Goal: Task Accomplishment & Management: Manage account settings

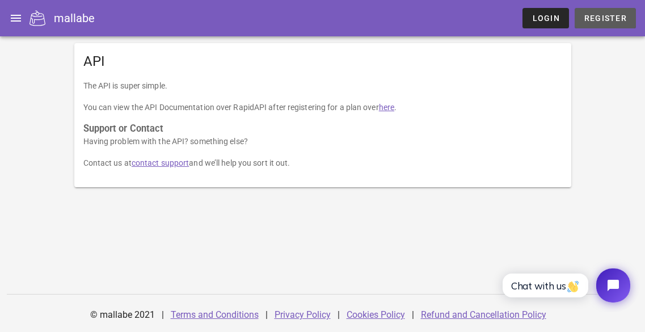
click at [597, 19] on span "Register" at bounding box center [604, 18] width 43 height 9
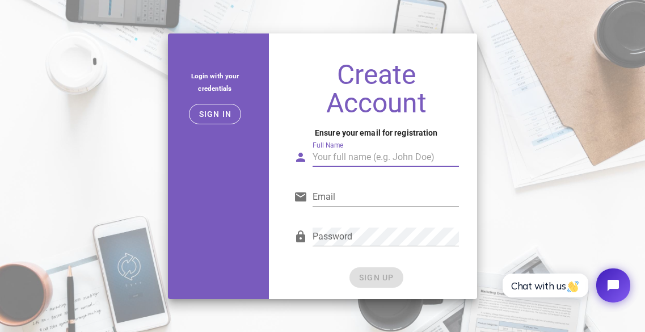
click at [360, 156] on input "Full Name" at bounding box center [385, 157] width 146 height 18
click at [340, 207] on div "Email" at bounding box center [385, 203] width 146 height 31
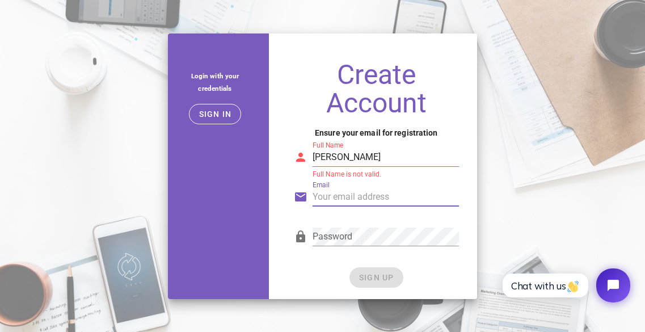
click at [357, 195] on input "Email" at bounding box center [385, 197] width 146 height 18
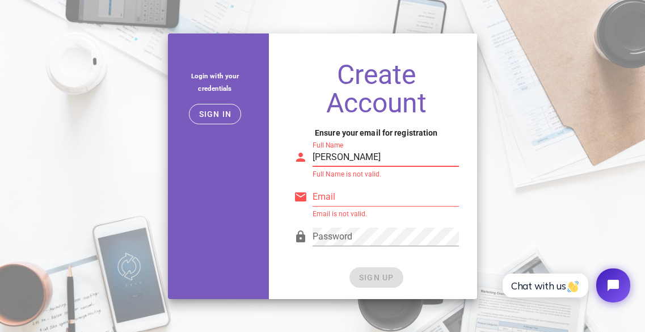
click at [363, 157] on input "Mustafa" at bounding box center [385, 157] width 146 height 18
type input "Mustafa Arif"
click at [338, 195] on input "Email" at bounding box center [385, 197] width 146 height 18
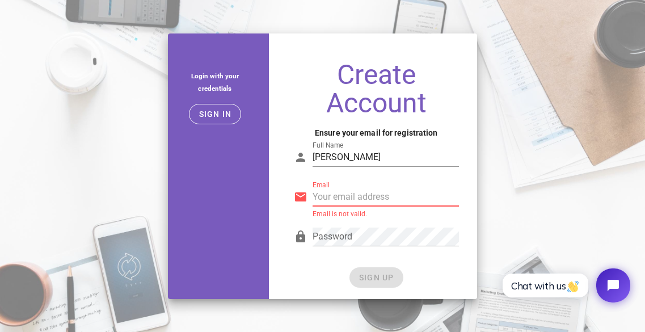
type input "muhammadmustafaarif088@gmail.com"
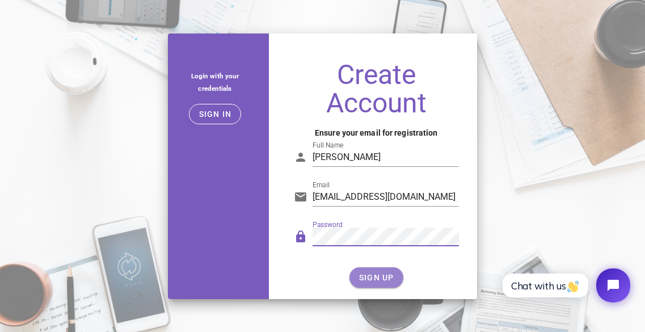
click at [390, 280] on span "SIGN UP" at bounding box center [376, 277] width 36 height 9
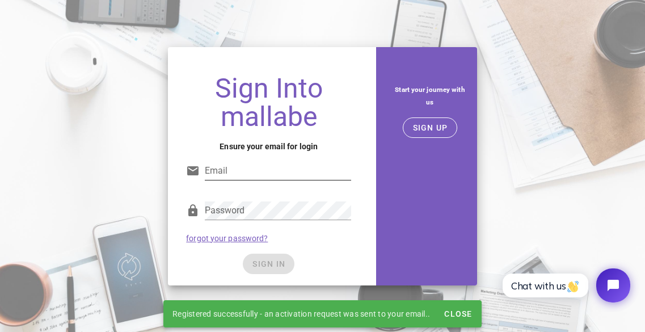
click at [274, 176] on input "Email" at bounding box center [278, 171] width 146 height 18
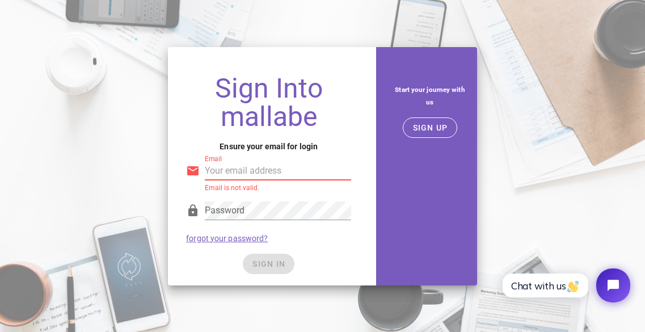
type input "muhammadmustafaarif088@gmail.com"
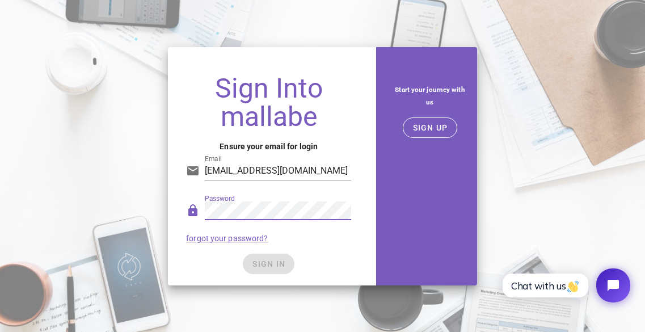
click at [309, 236] on div "Password forgot your password?" at bounding box center [268, 221] width 179 height 59
click at [280, 261] on span "SIGN IN" at bounding box center [268, 263] width 33 height 9
click at [270, 265] on span "SIGN IN" at bounding box center [268, 263] width 33 height 9
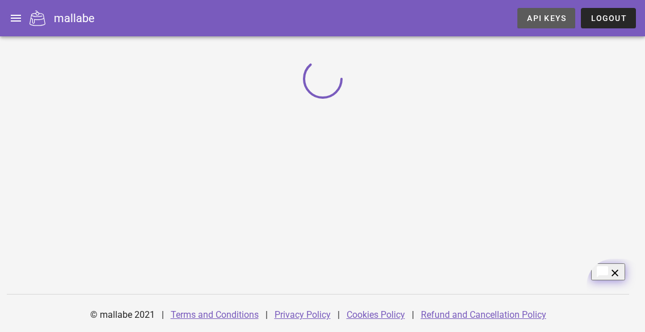
click at [551, 18] on span "API Keys" at bounding box center [546, 18] width 40 height 9
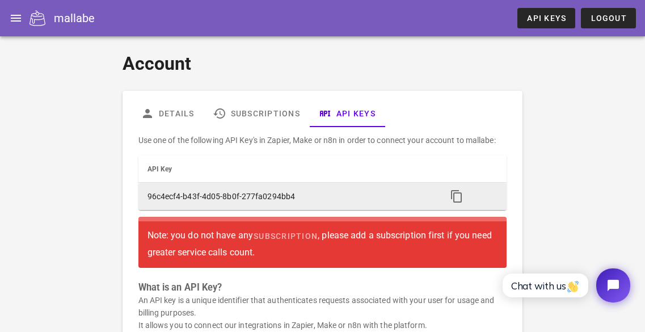
click at [444, 195] on td at bounding box center [472, 196] width 70 height 27
click at [455, 195] on icon "button" at bounding box center [457, 196] width 14 height 14
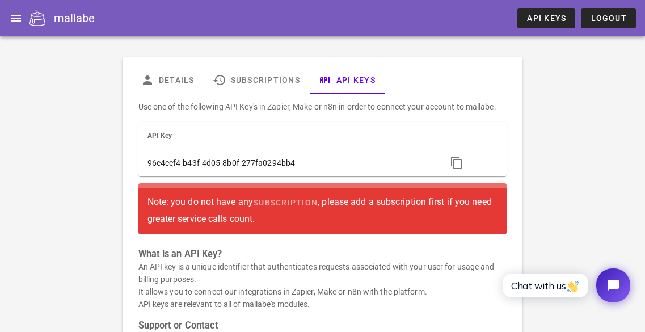
scroll to position [34, 0]
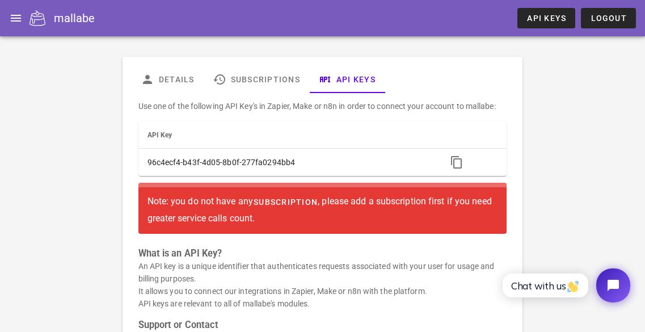
click at [301, 202] on span "subscription" at bounding box center [285, 201] width 65 height 9
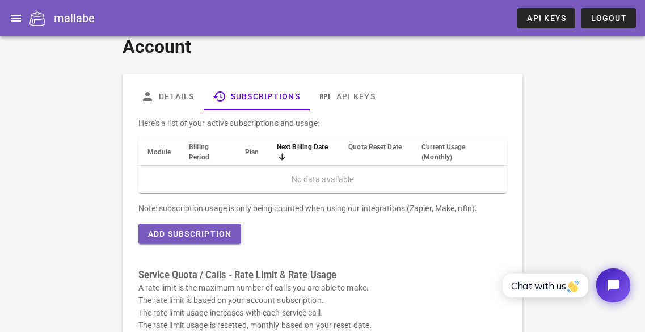
scroll to position [18, 0]
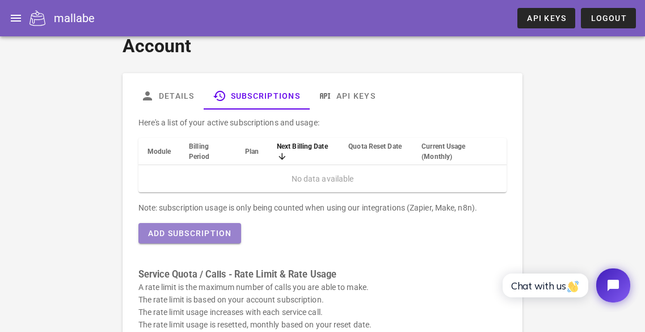
click at [223, 237] on span "Add Subscription" at bounding box center [189, 233] width 84 height 9
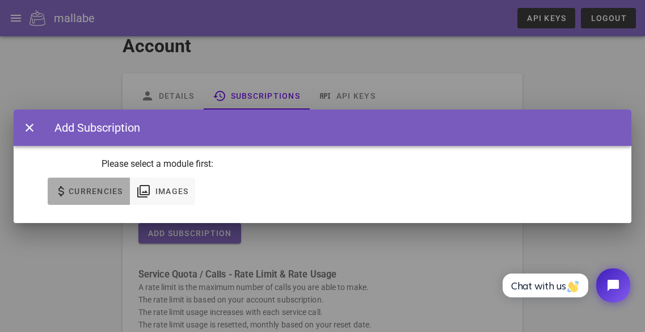
click at [121, 189] on span "Currencies" at bounding box center [95, 191] width 55 height 9
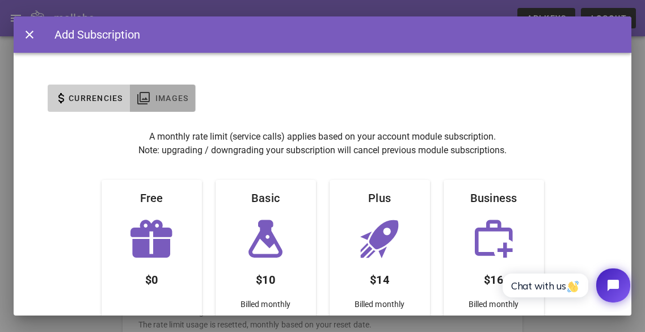
click at [156, 98] on span "Images" at bounding box center [172, 98] width 34 height 9
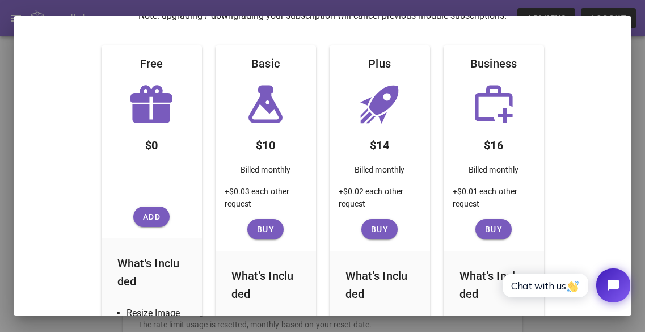
scroll to position [174, 0]
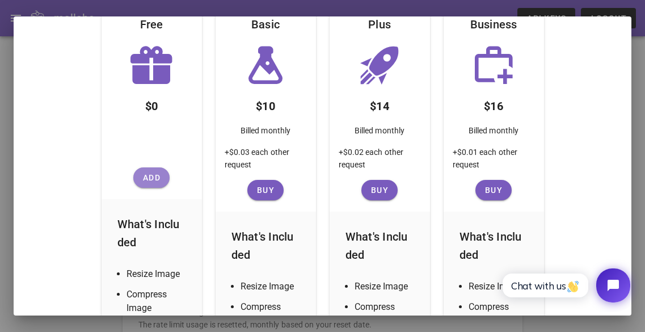
click at [148, 179] on span "Add" at bounding box center [151, 177] width 27 height 9
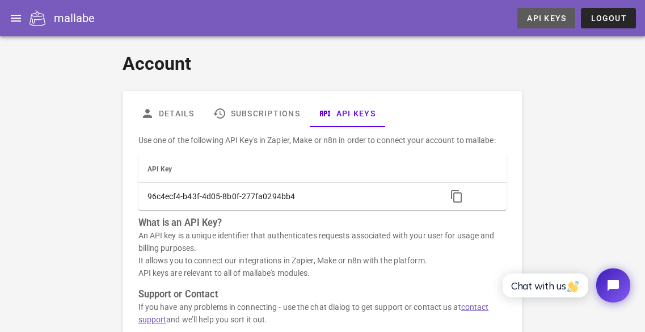
click at [555, 17] on span "API Keys" at bounding box center [546, 18] width 40 height 9
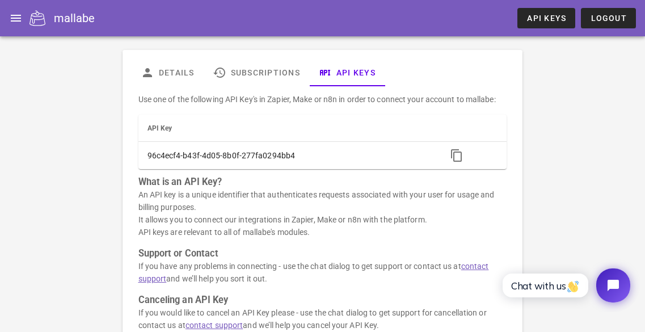
scroll to position [33, 0]
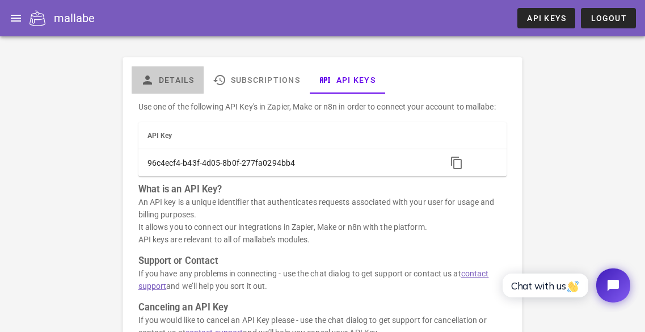
click at [182, 83] on link "Details" at bounding box center [168, 79] width 72 height 27
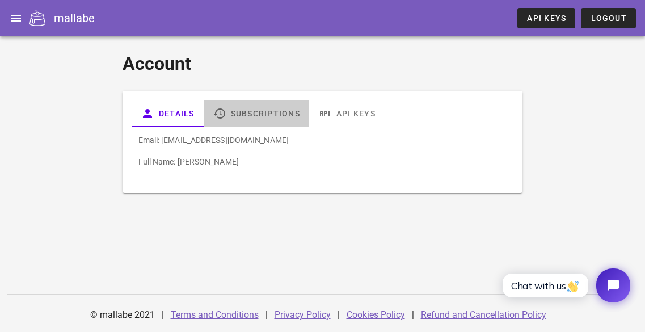
click at [271, 116] on link "Subscriptions" at bounding box center [255, 113] width 105 height 27
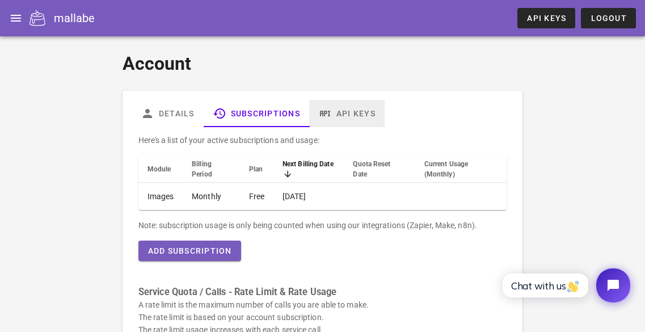
click at [348, 110] on link "API Keys" at bounding box center [346, 113] width 75 height 27
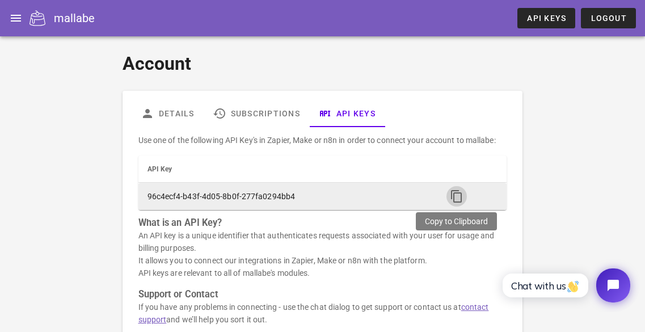
click at [459, 197] on icon "button" at bounding box center [457, 196] width 14 height 14
